Goal: Navigation & Orientation: Find specific page/section

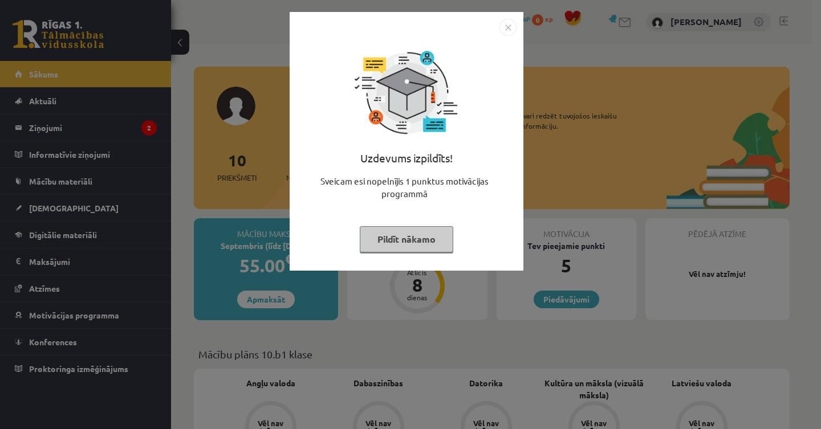
click at [401, 240] on button "Pildīt nākamo" at bounding box center [407, 239] width 94 height 26
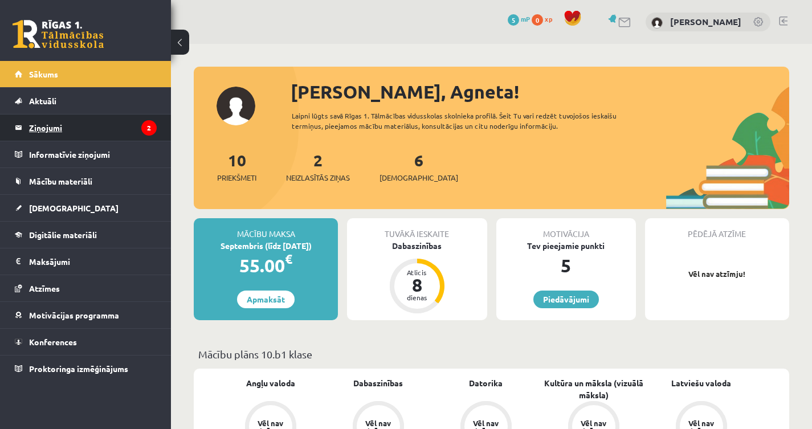
click at [54, 126] on legend "Ziņojumi 2" at bounding box center [93, 128] width 128 height 26
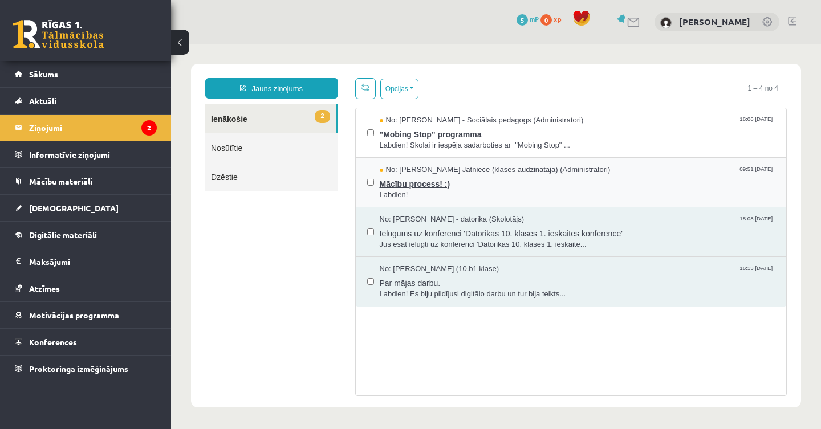
click at [469, 181] on span "Mācību process! :)" at bounding box center [578, 183] width 396 height 14
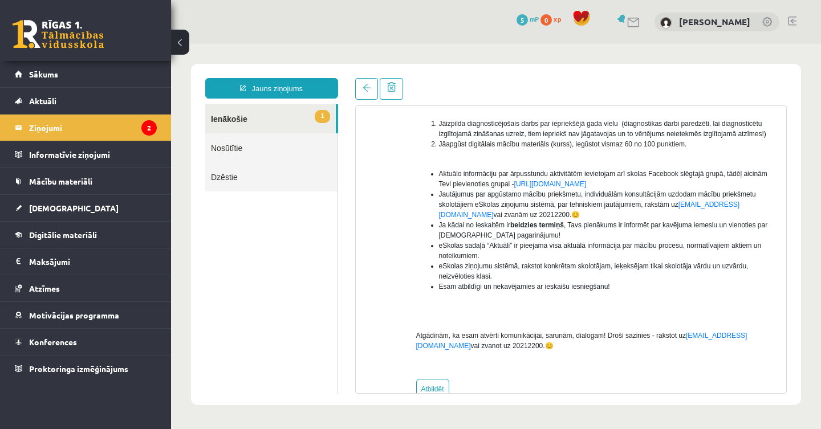
scroll to position [189, 0]
click at [587, 188] on link "https://www.facebook.com/groups/1713095892236563/" at bounding box center [550, 184] width 72 height 8
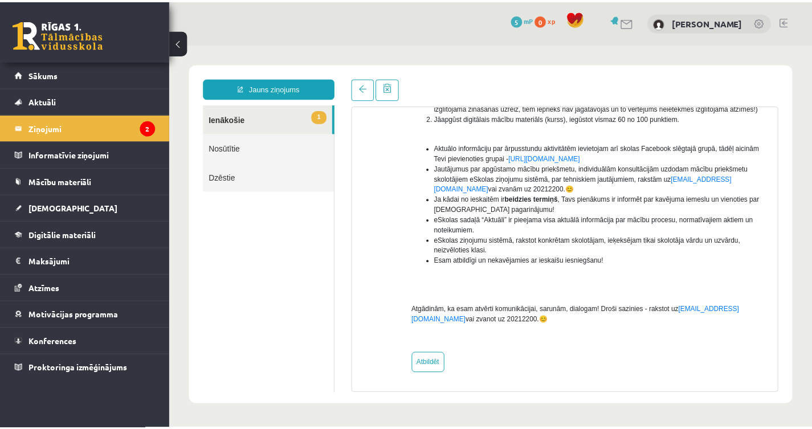
scroll to position [0, 0]
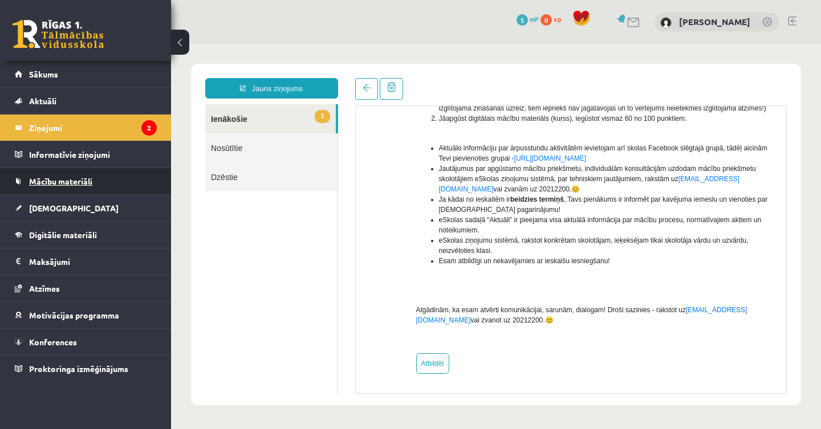
click at [67, 182] on span "Mācību materiāli" at bounding box center [60, 181] width 63 height 10
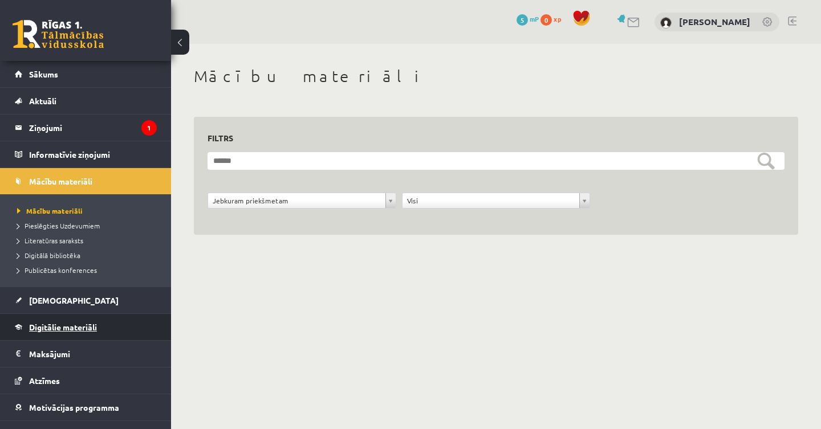
click at [74, 331] on span "Digitālie materiāli" at bounding box center [63, 327] width 68 height 10
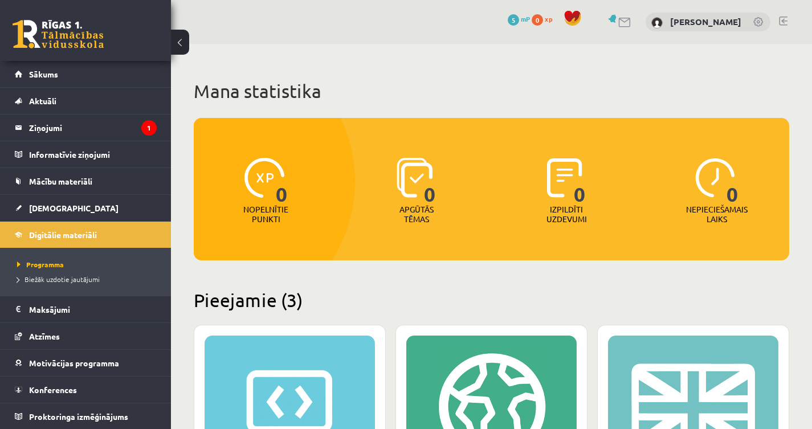
click at [582, 15] on span at bounding box center [572, 18] width 17 height 17
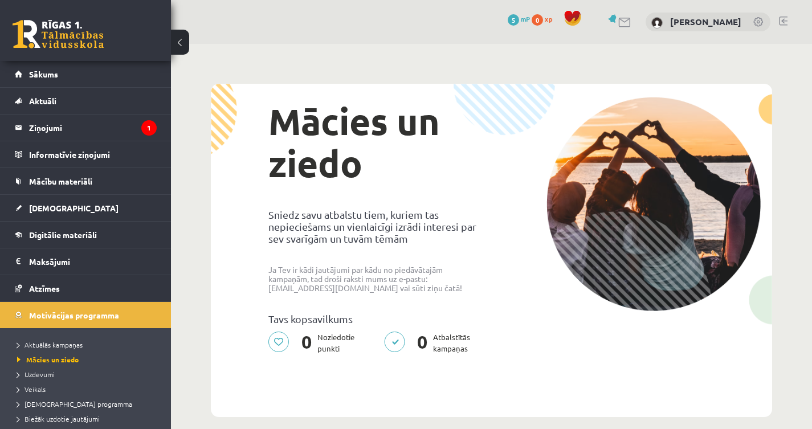
click at [632, 21] on link at bounding box center [626, 23] width 14 height 10
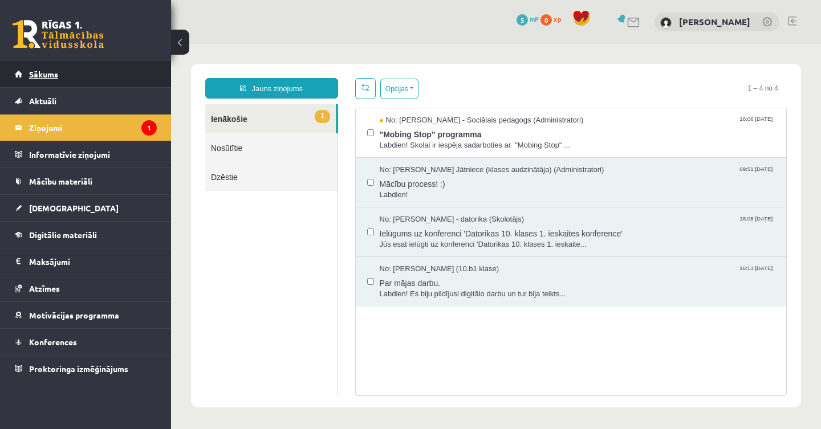
click at [39, 72] on span "Sākums" at bounding box center [43, 74] width 29 height 10
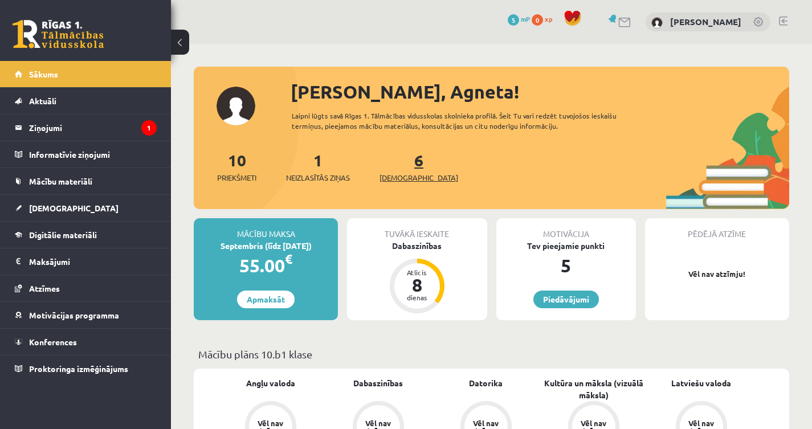
click at [397, 167] on link "6 Ieskaites" at bounding box center [419, 167] width 79 height 34
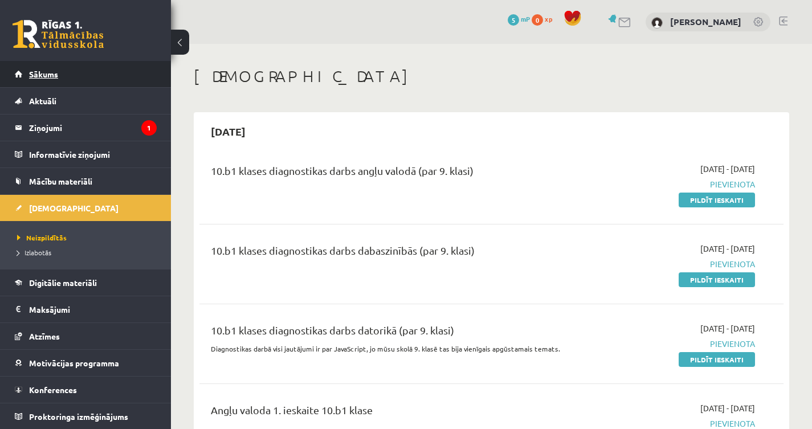
click at [53, 74] on span "Sākums" at bounding box center [43, 74] width 29 height 10
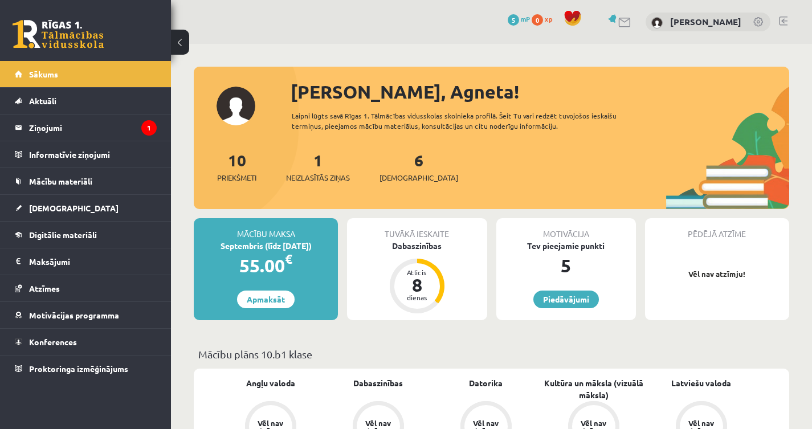
click at [787, 18] on link at bounding box center [783, 21] width 9 height 9
